Goal: Information Seeking & Learning: Learn about a topic

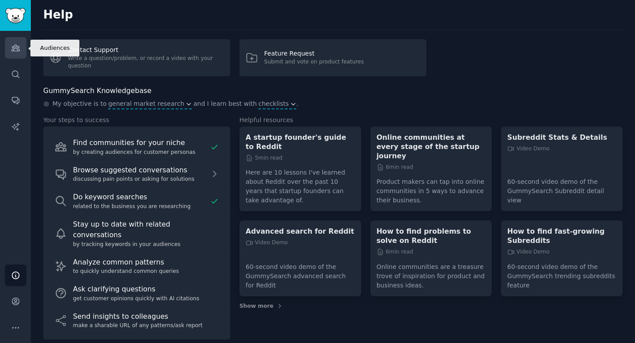
click at [15, 45] on icon "Sidebar" at bounding box center [15, 48] width 8 height 6
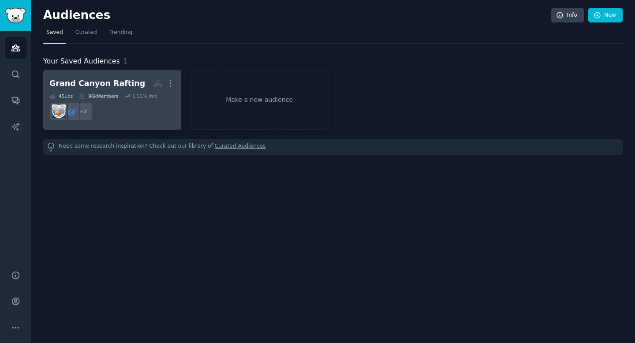
click at [100, 80] on div "Grand Canyon Rafting" at bounding box center [97, 83] width 96 height 11
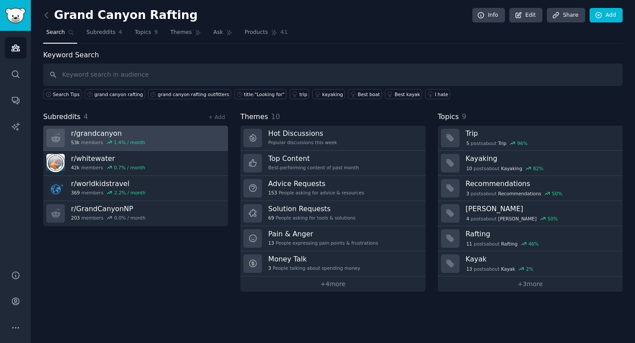
click at [194, 138] on link "r/ grandcanyon 53k members 1.4 % / month" at bounding box center [135, 138] width 185 height 25
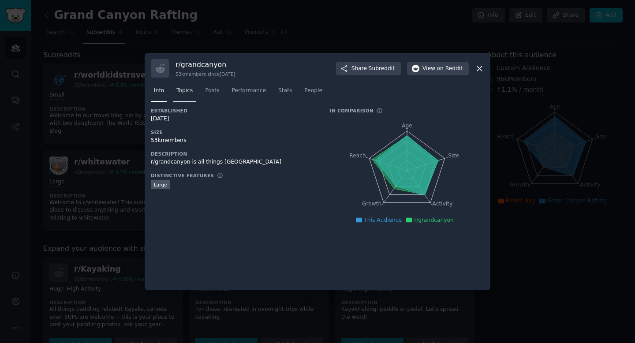
click at [187, 96] on link "Topics" at bounding box center [184, 93] width 22 height 18
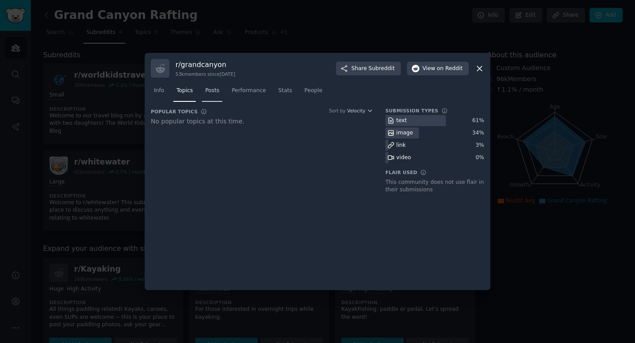
click at [216, 91] on span "Posts" at bounding box center [212, 91] width 14 height 8
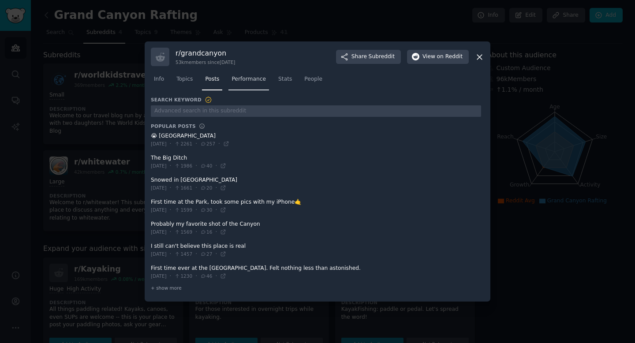
click at [250, 82] on span "Performance" at bounding box center [249, 79] width 34 height 8
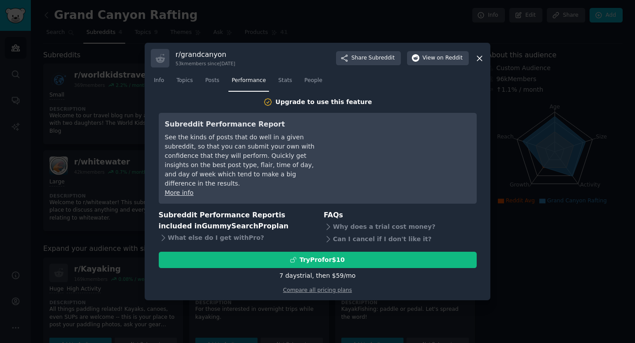
click at [479, 61] on icon at bounding box center [479, 58] width 5 height 5
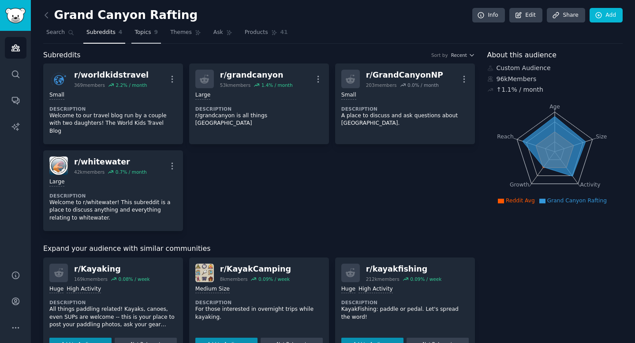
click at [141, 37] on link "Topics 9" at bounding box center [146, 35] width 30 height 18
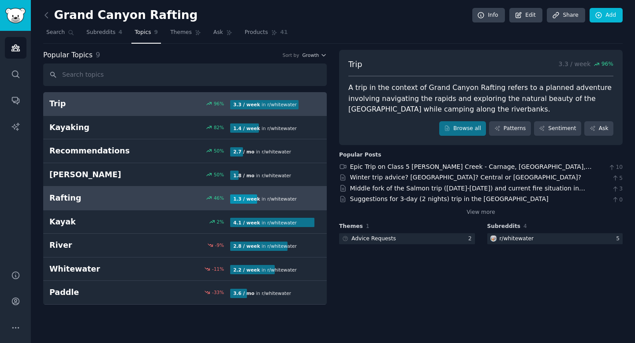
click at [178, 198] on div "46 %" at bounding box center [185, 198] width 90 height 6
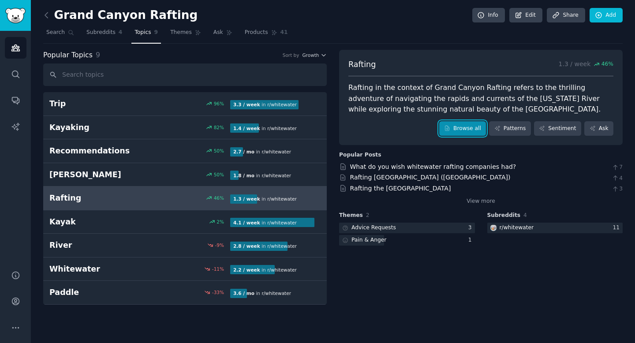
click at [462, 134] on link "Browse all" at bounding box center [462, 128] width 47 height 15
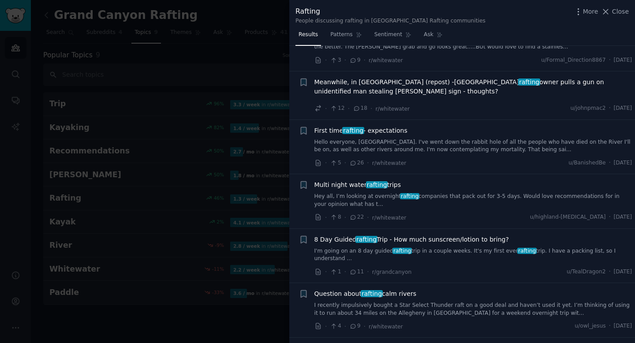
scroll to position [190, 0]
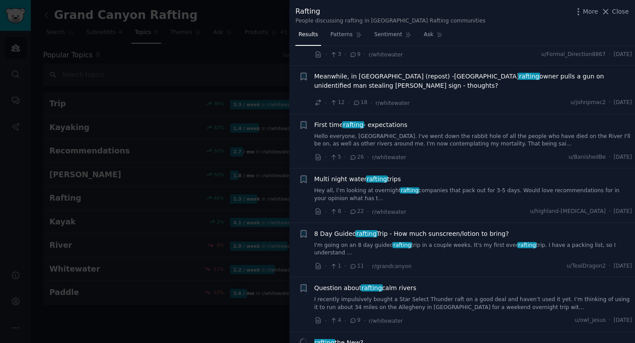
click at [456, 187] on link "Hey all, I’m looking at overnight rafting companies that pack out for 3-5 days.…" at bounding box center [474, 194] width 318 height 15
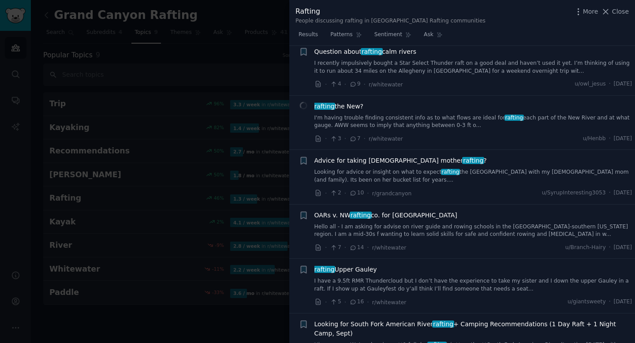
scroll to position [561, 0]
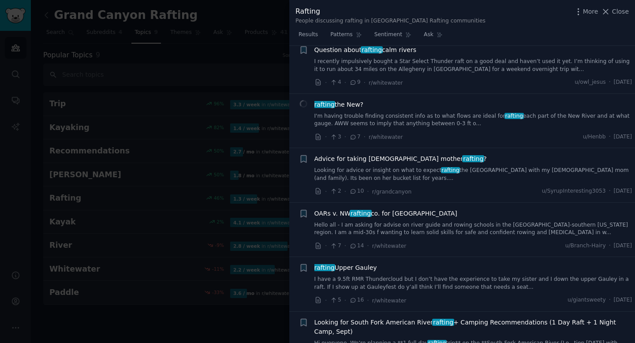
click at [411, 167] on link "Looking for advice or insight on what to expect rafting the Grand Canyon with m…" at bounding box center [474, 174] width 318 height 15
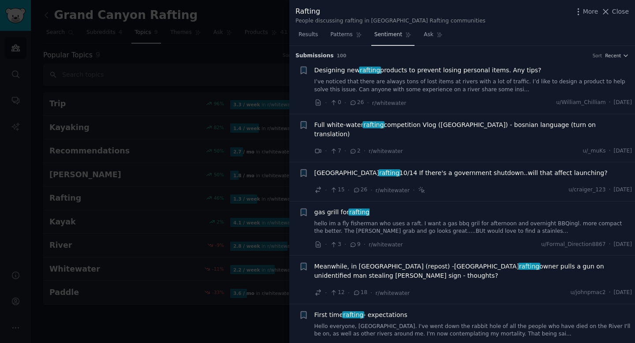
click at [393, 36] on span "Sentiment" at bounding box center [389, 35] width 28 height 8
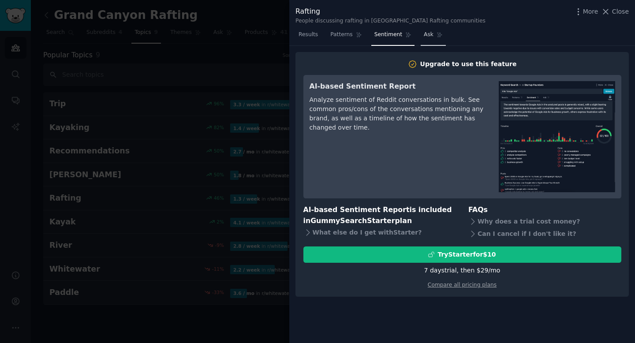
click at [428, 37] on span "Ask" at bounding box center [429, 35] width 10 height 8
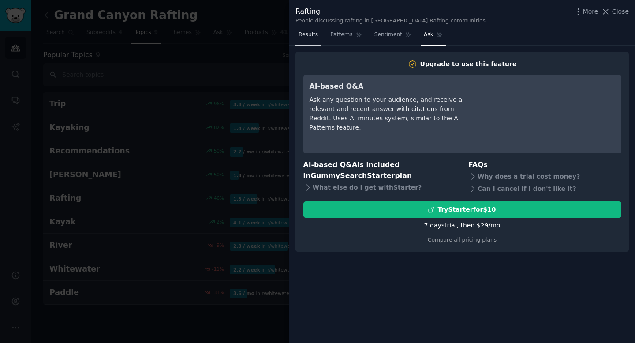
click at [310, 38] on span "Results" at bounding box center [308, 35] width 19 height 8
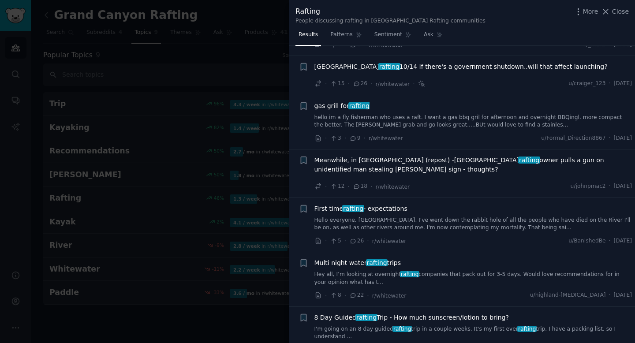
scroll to position [107, 0]
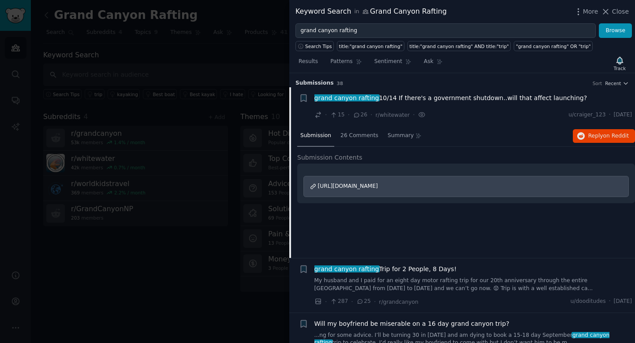
scroll to position [14, 0]
